Goal: Find specific page/section: Find specific page/section

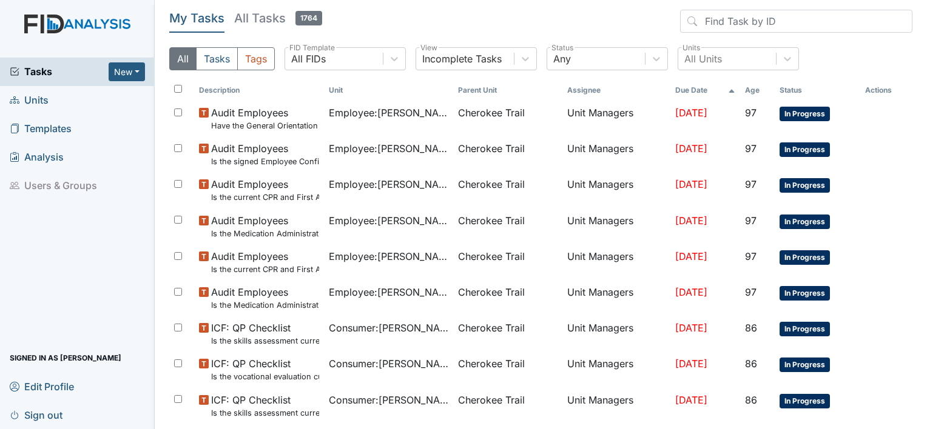
click at [70, 99] on link "Units" at bounding box center [77, 100] width 155 height 29
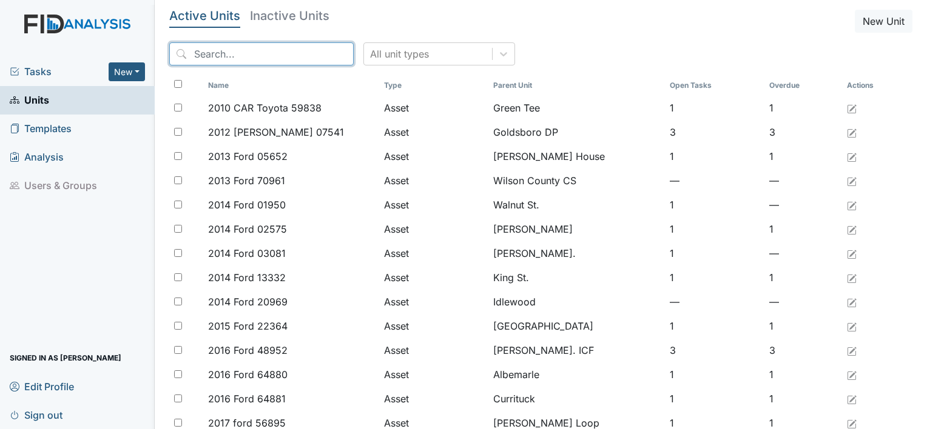
click at [200, 51] on input "search" at bounding box center [261, 53] width 184 height 23
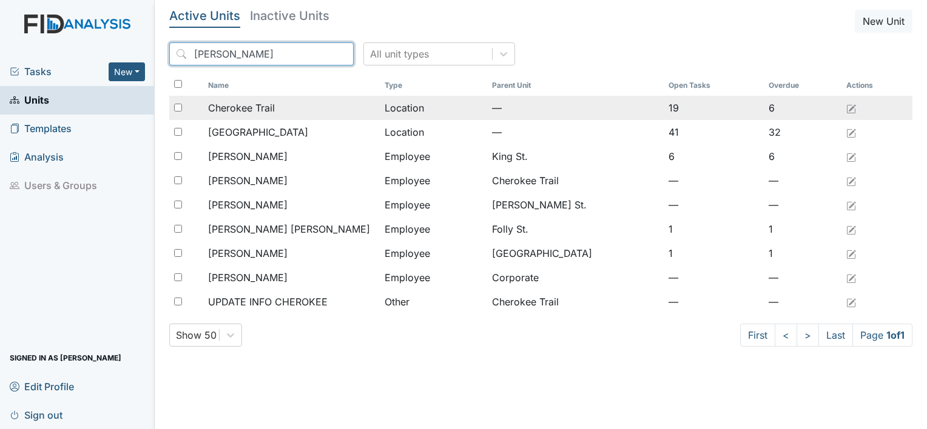
type input "cher"
click at [212, 105] on span "Cherokee Trail" at bounding box center [241, 108] width 67 height 15
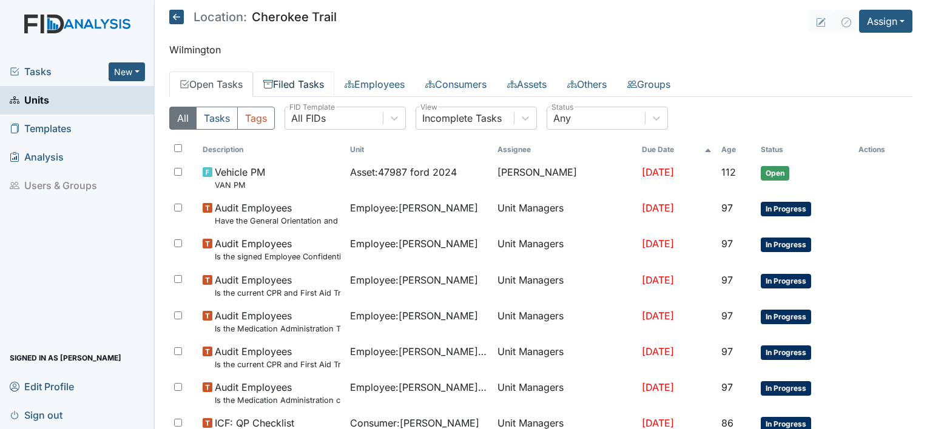
click at [308, 87] on link "Filed Tasks" at bounding box center [293, 84] width 81 height 25
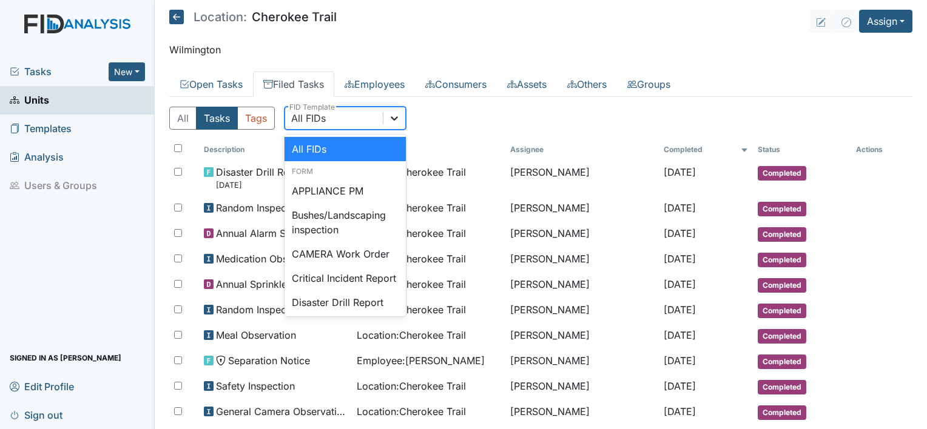
click at [391, 114] on icon at bounding box center [394, 118] width 12 height 12
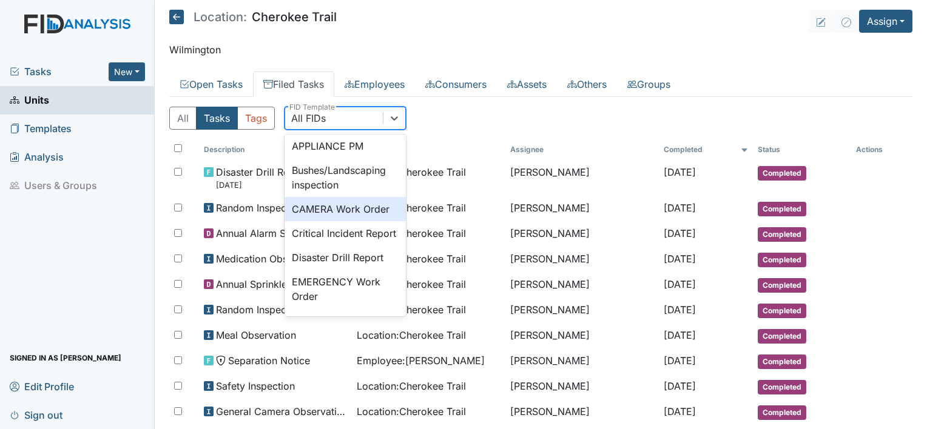
scroll to position [34, 0]
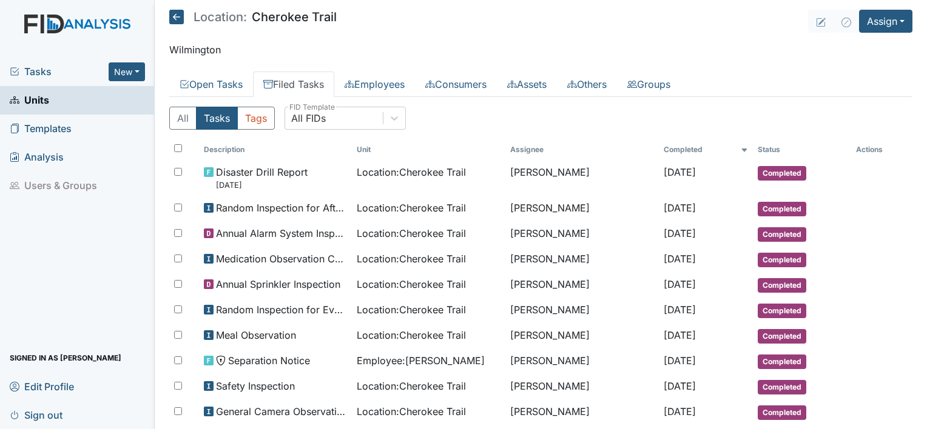
click at [407, 147] on th "Unit" at bounding box center [428, 149] width 153 height 21
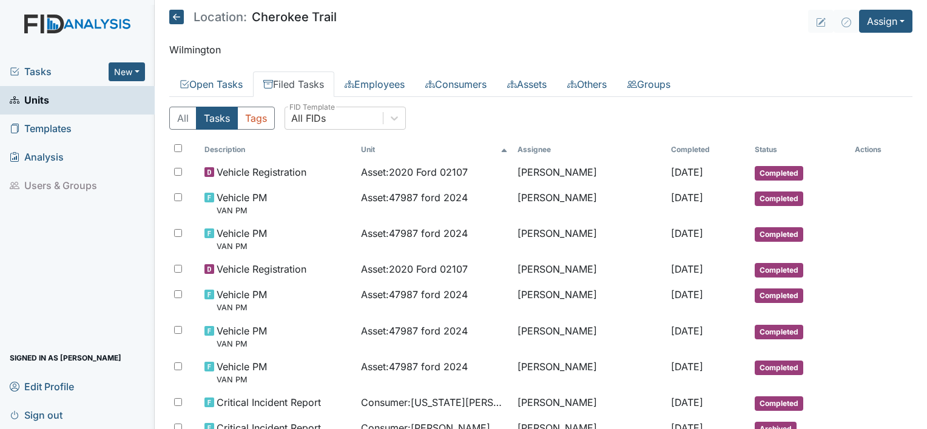
click at [396, 118] on icon at bounding box center [394, 118] width 7 height 4
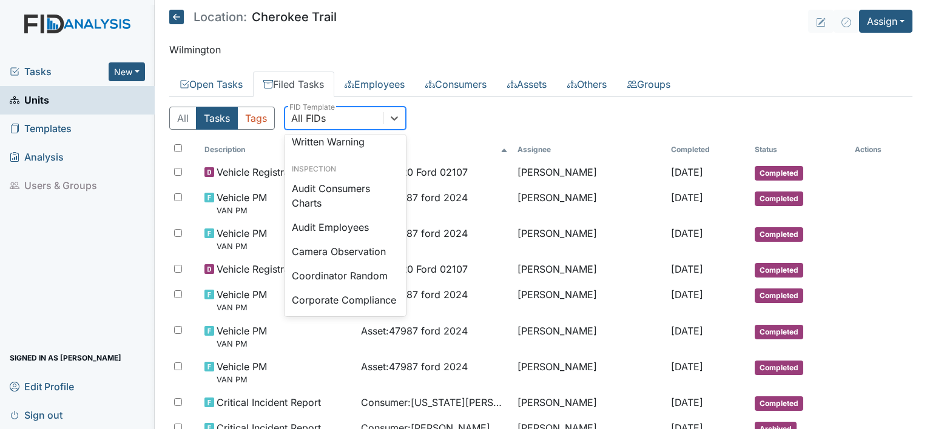
scroll to position [796, 0]
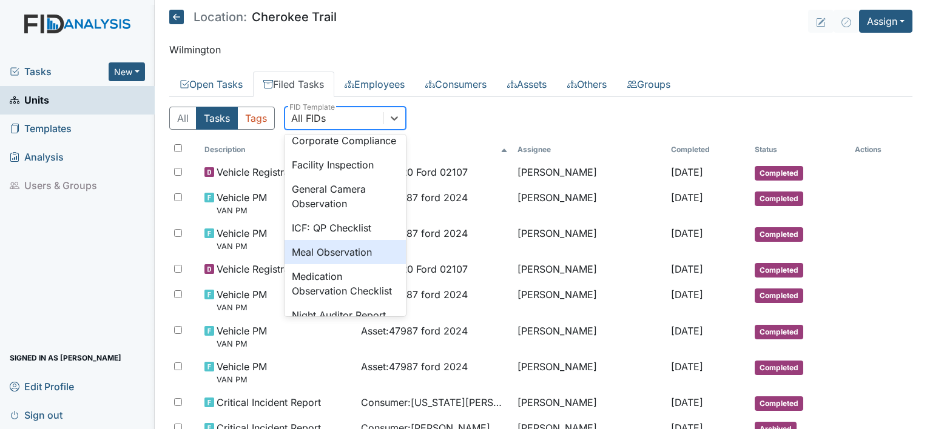
click at [368, 264] on div "Meal Observation" at bounding box center [344, 252] width 121 height 24
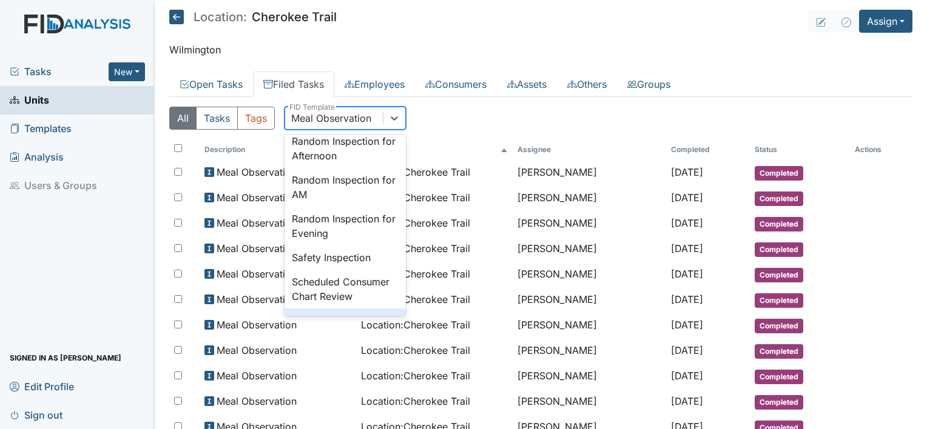
scroll to position [1327, 0]
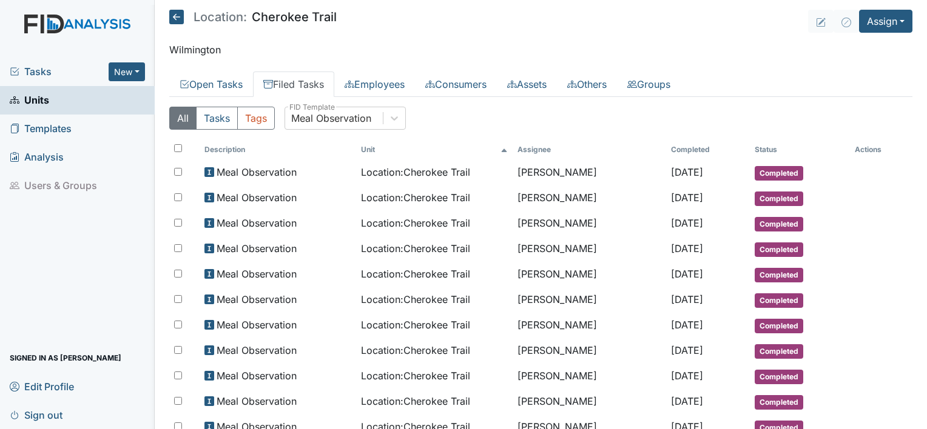
click at [552, 115] on div "All Tasks Tags Meal Observation FID Template" at bounding box center [540, 123] width 743 height 33
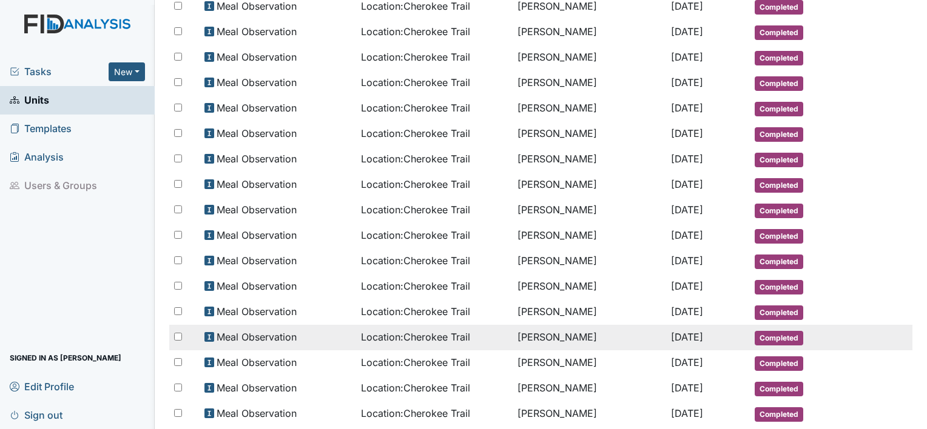
scroll to position [267, 0]
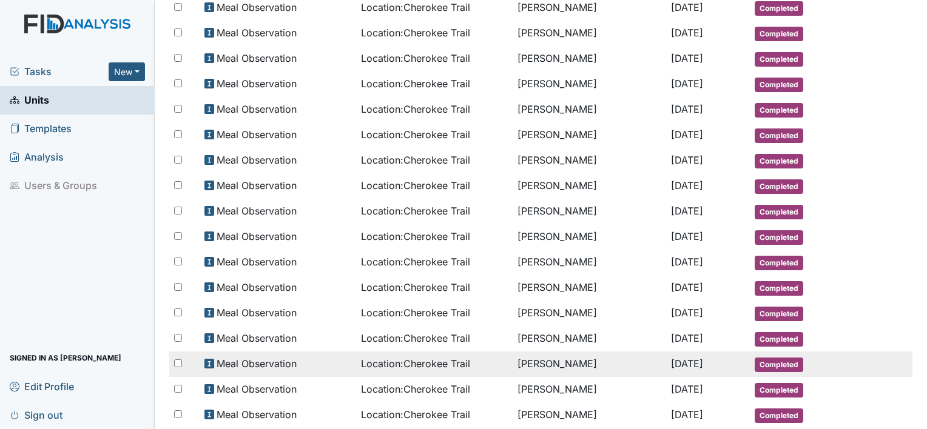
click at [536, 353] on td "[PERSON_NAME]" at bounding box center [588, 364] width 153 height 25
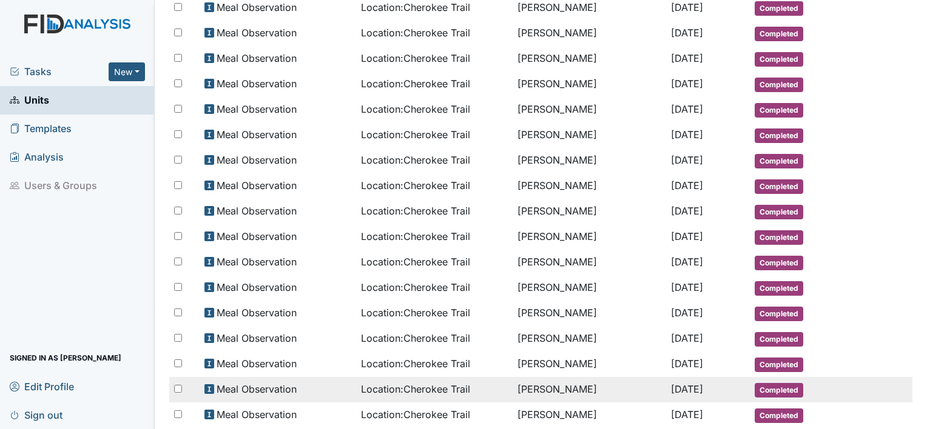
click at [420, 386] on span "Location : Cherokee Trail" at bounding box center [415, 389] width 109 height 15
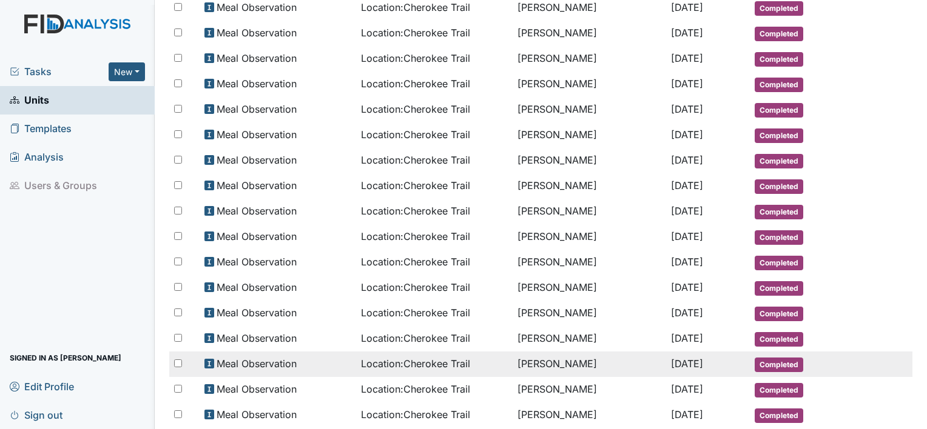
click at [386, 360] on span "Location : Cherokee Trail" at bounding box center [415, 364] width 109 height 15
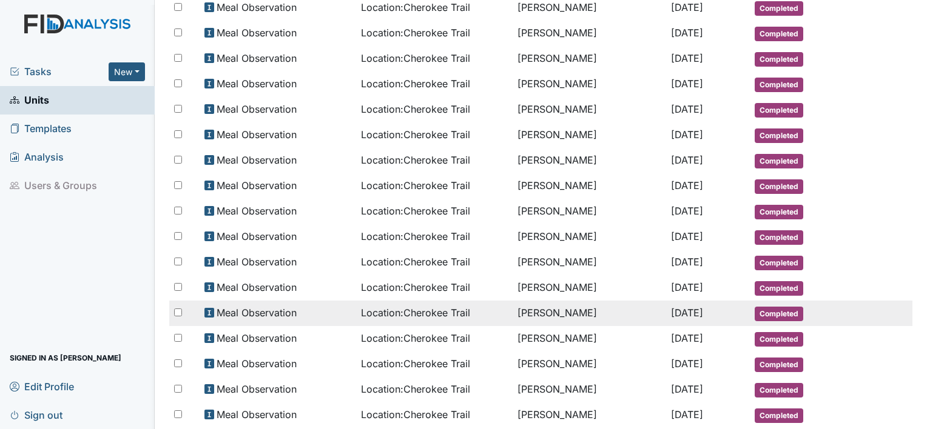
click at [375, 311] on span "Location : Cherokee Trail" at bounding box center [415, 313] width 109 height 15
click at [423, 309] on span "Location : Cherokee Trail" at bounding box center [415, 313] width 109 height 15
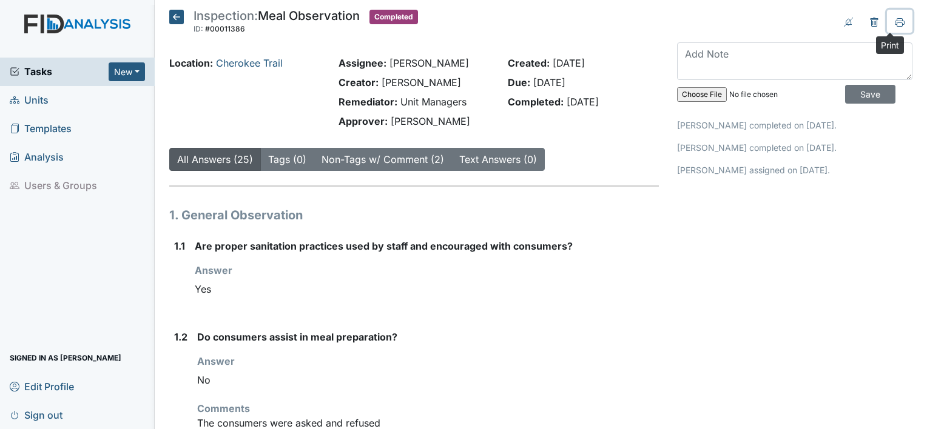
click at [896, 23] on icon at bounding box center [899, 24] width 6 height 4
click at [895, 19] on icon at bounding box center [900, 23] width 10 height 10
click at [895, 18] on icon at bounding box center [900, 23] width 10 height 10
